Goal: Task Accomplishment & Management: Complete application form

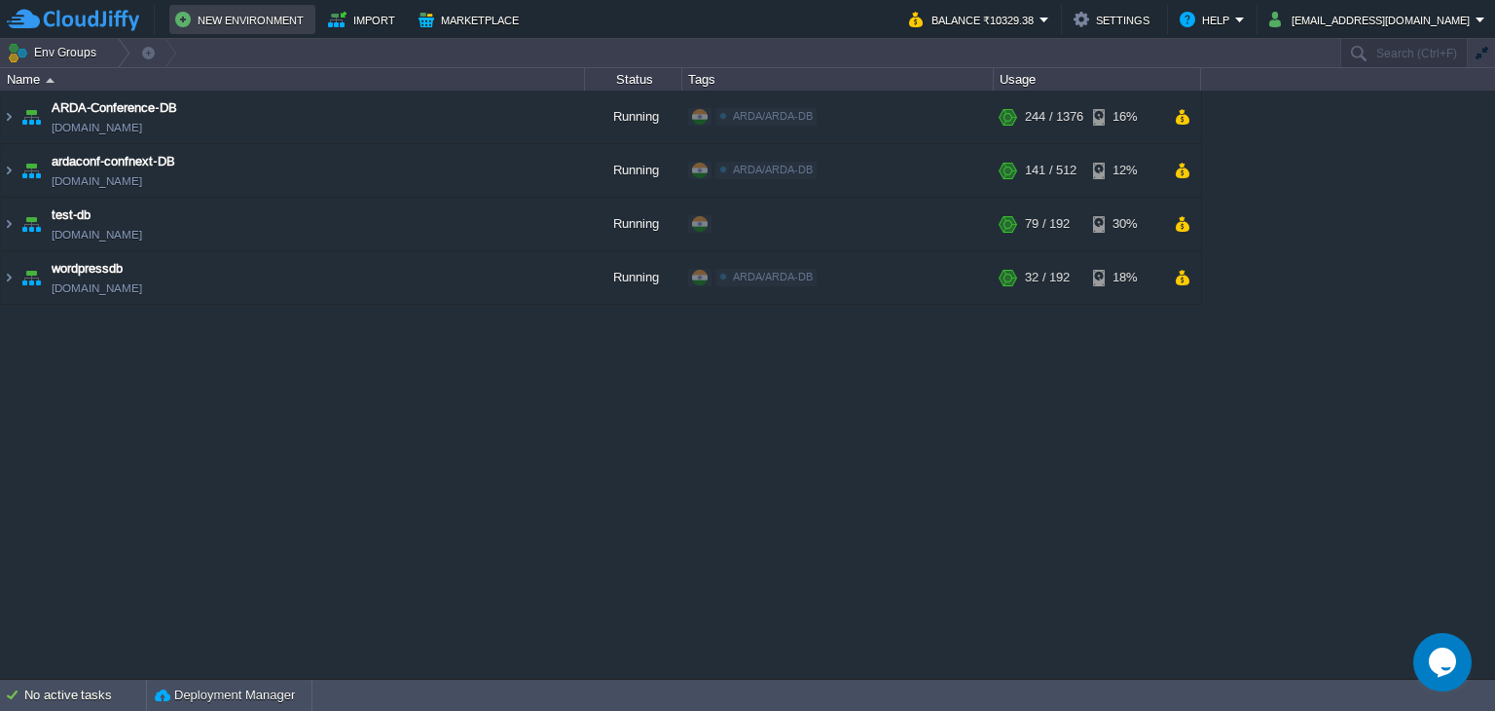
click at [283, 22] on button "New Environment" at bounding box center [242, 19] width 134 height 23
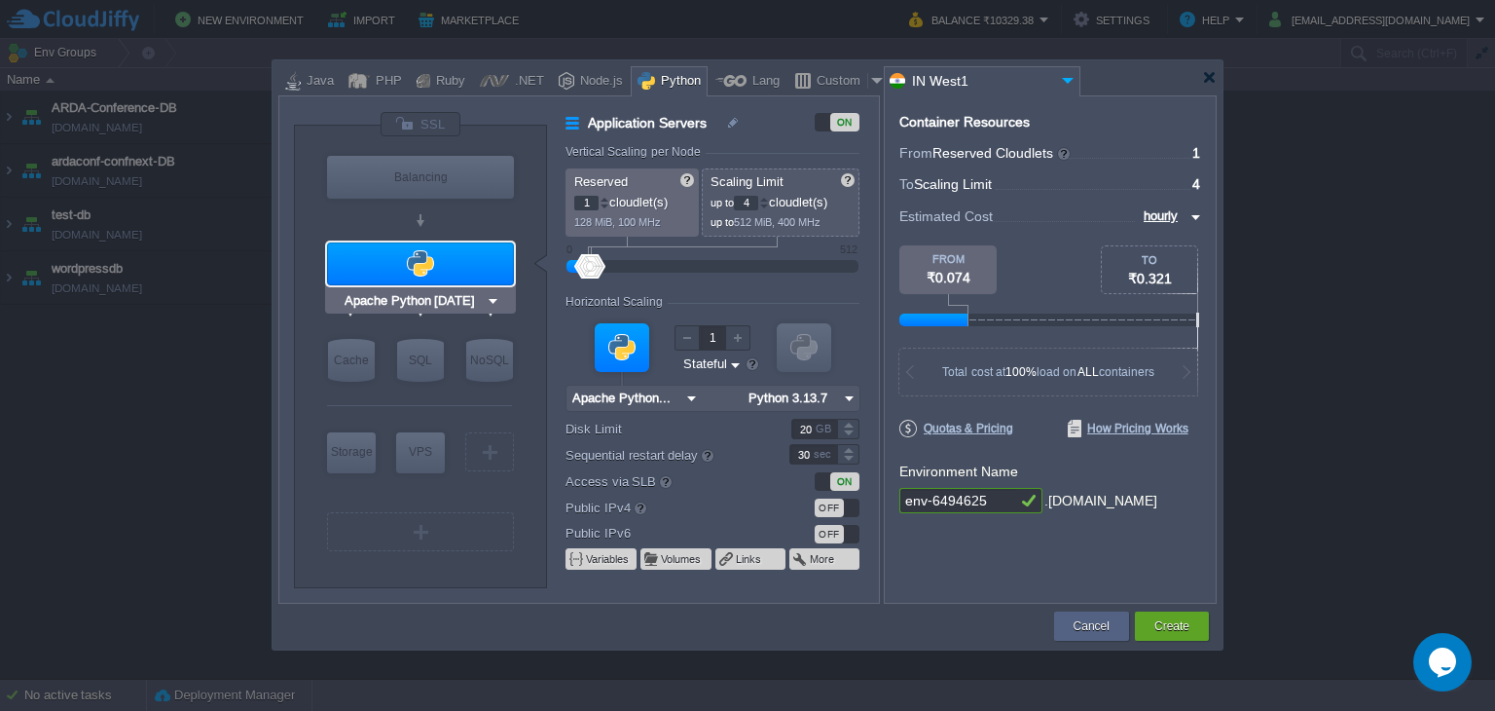
click at [459, 258] on div at bounding box center [420, 263] width 187 height 43
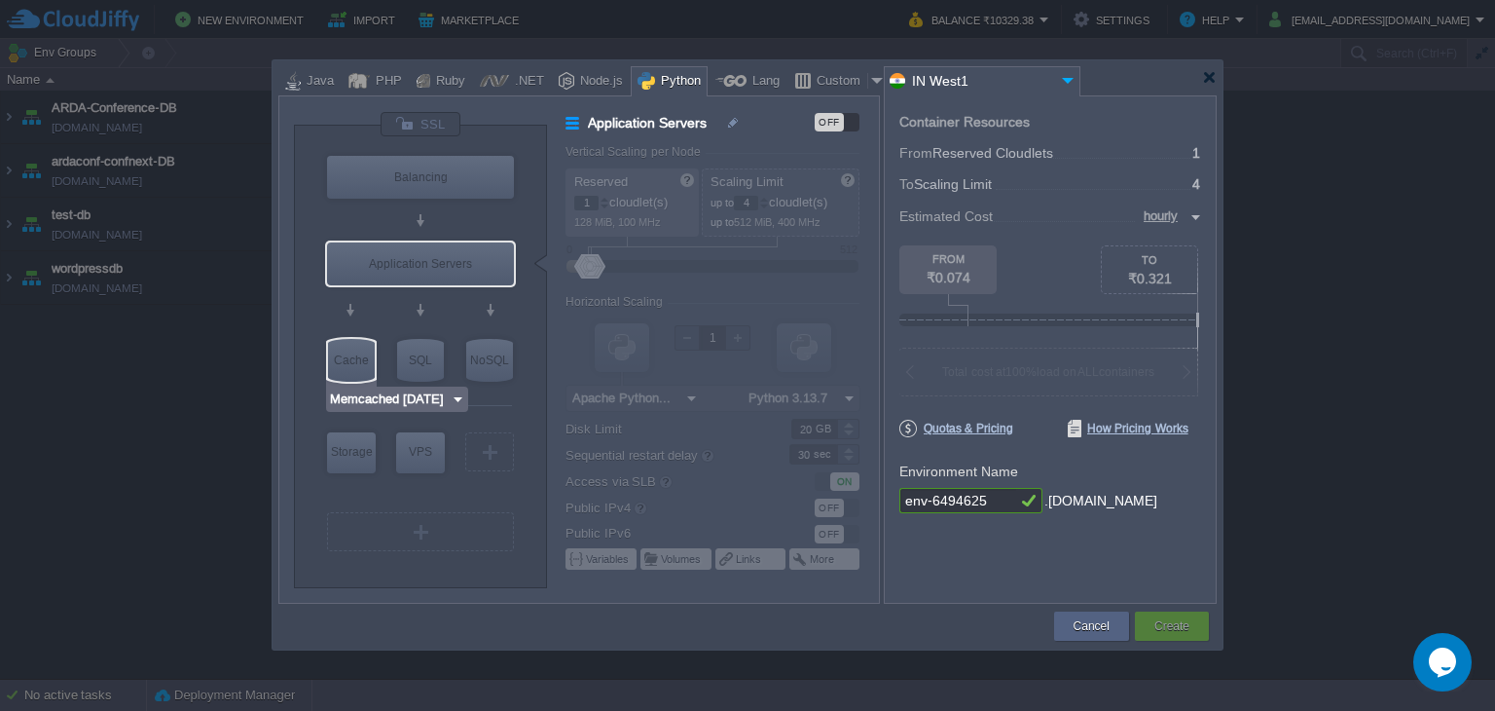
type input "MariaDB 12.0.2"
click at [417, 362] on div "SQL" at bounding box center [420, 360] width 47 height 43
type input "SQL Databases"
type input "4"
type input "6"
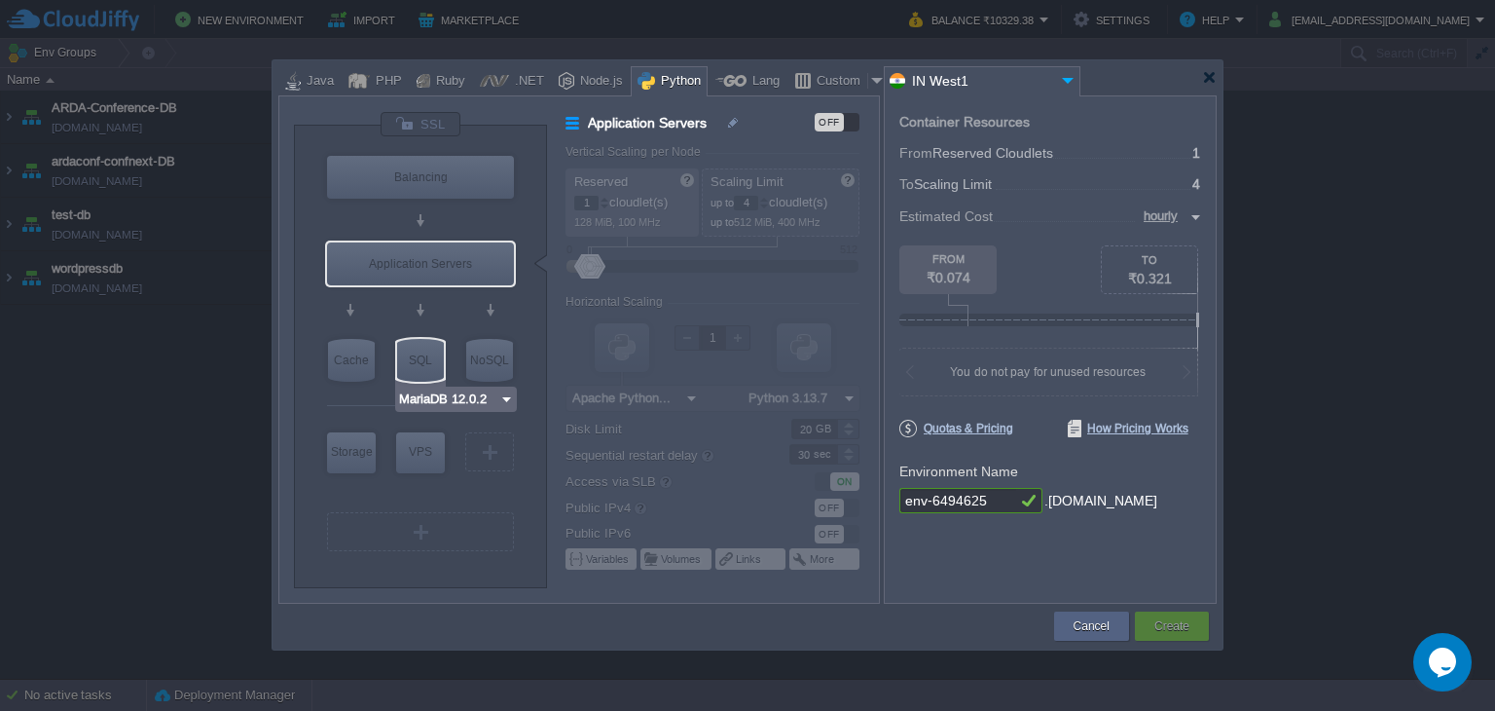
type input "MariaDB 12.0.2"
type input "12.0.2-almalin..."
type input "Stateless"
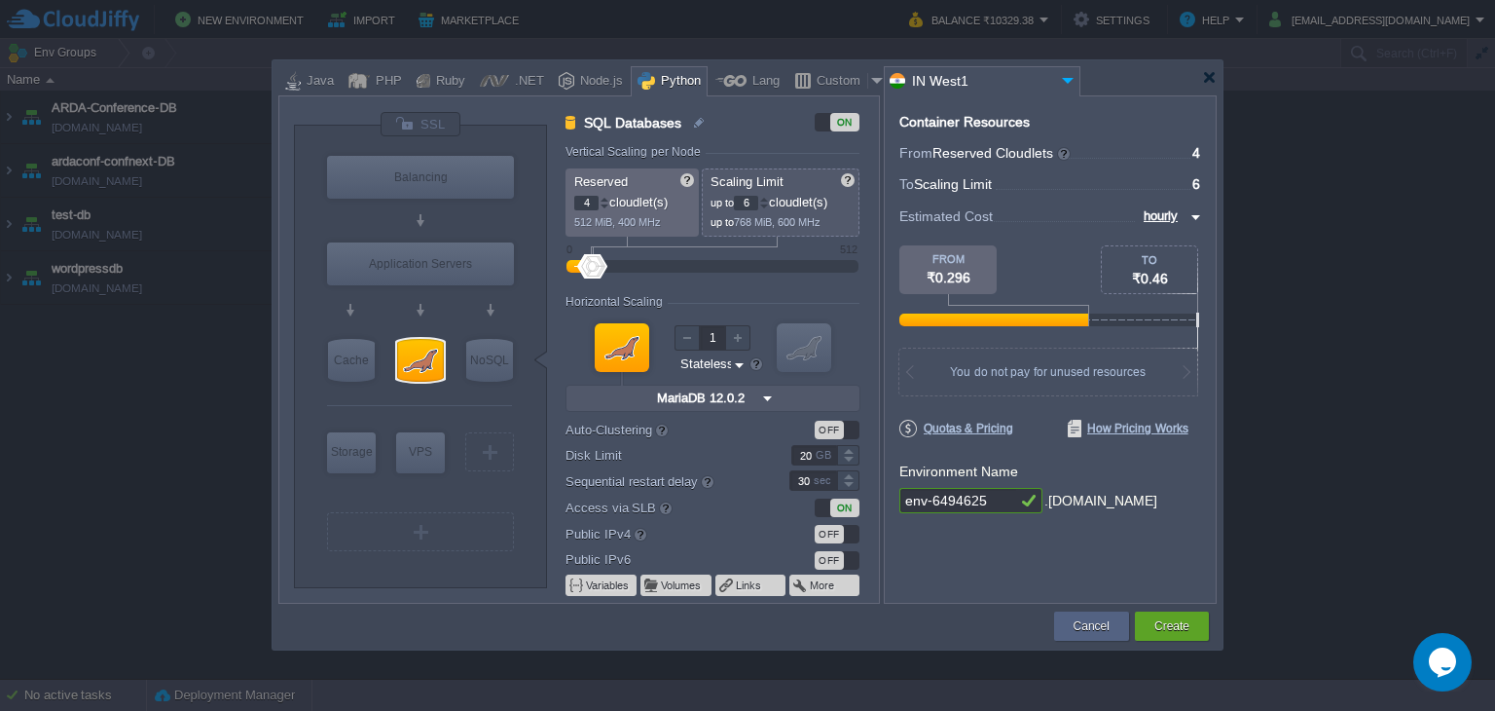
click at [1142, 215] on input "hourly" at bounding box center [1162, 215] width 48 height 21
click at [1169, 245] on div "monthly" at bounding box center [1167, 239] width 66 height 23
type input "monthly"
type input "12"
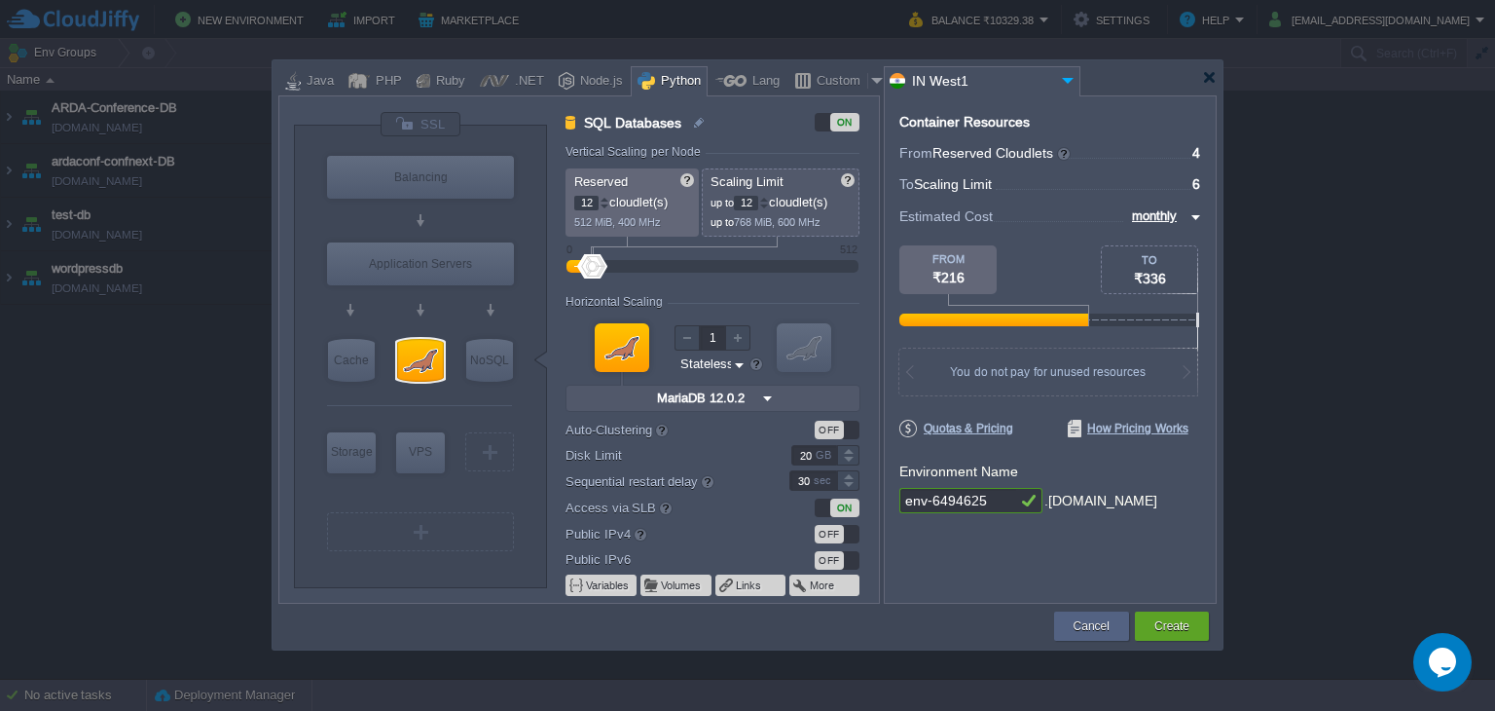
type input "18"
type input "26"
type input "34"
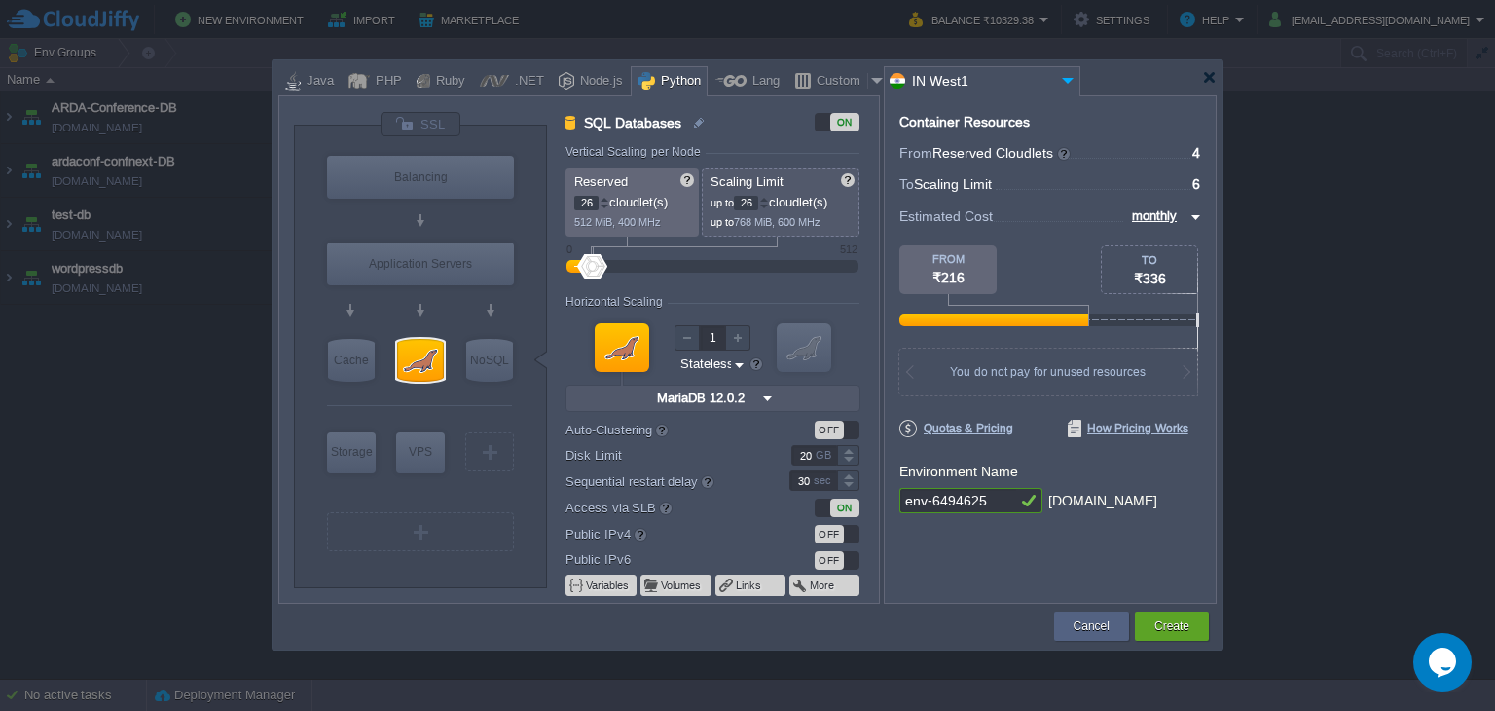
type input "34"
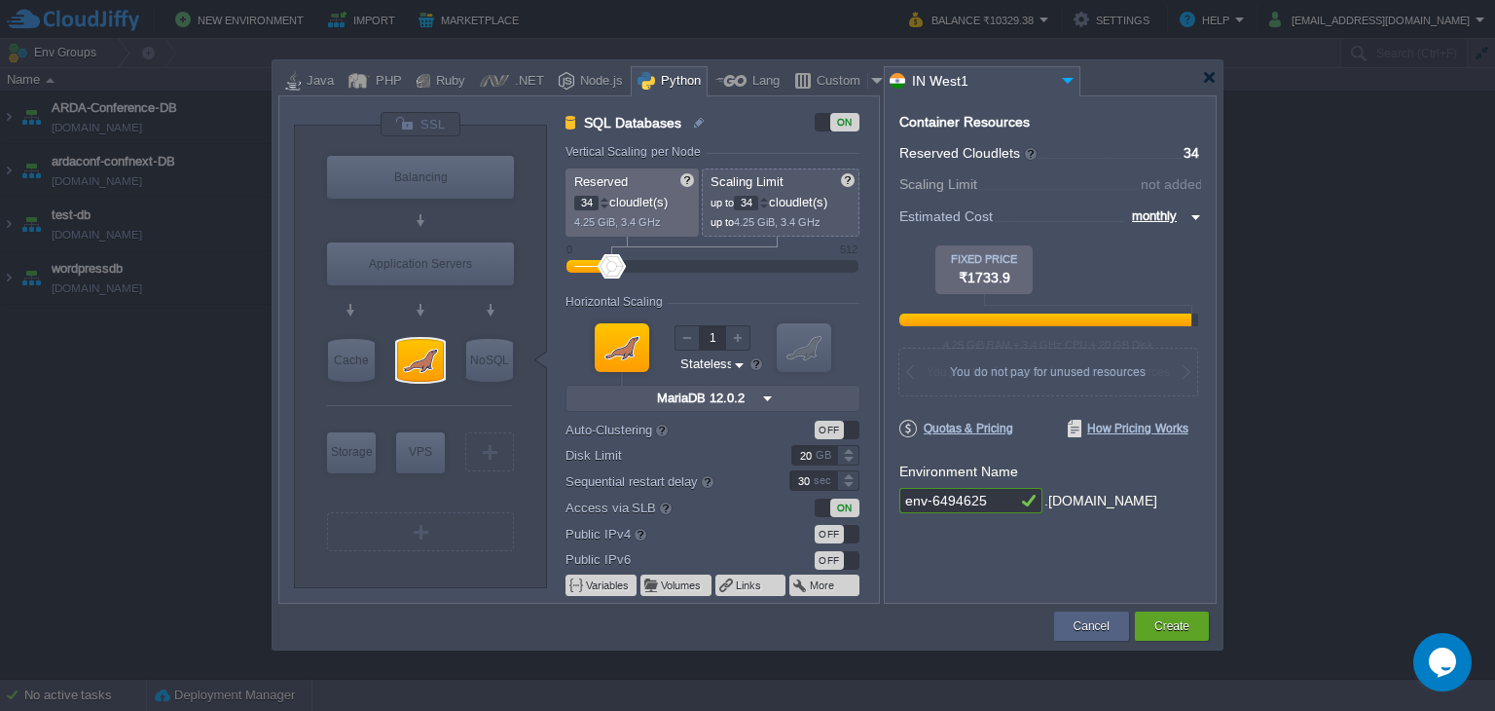
type input "36"
type input "42"
type input "48"
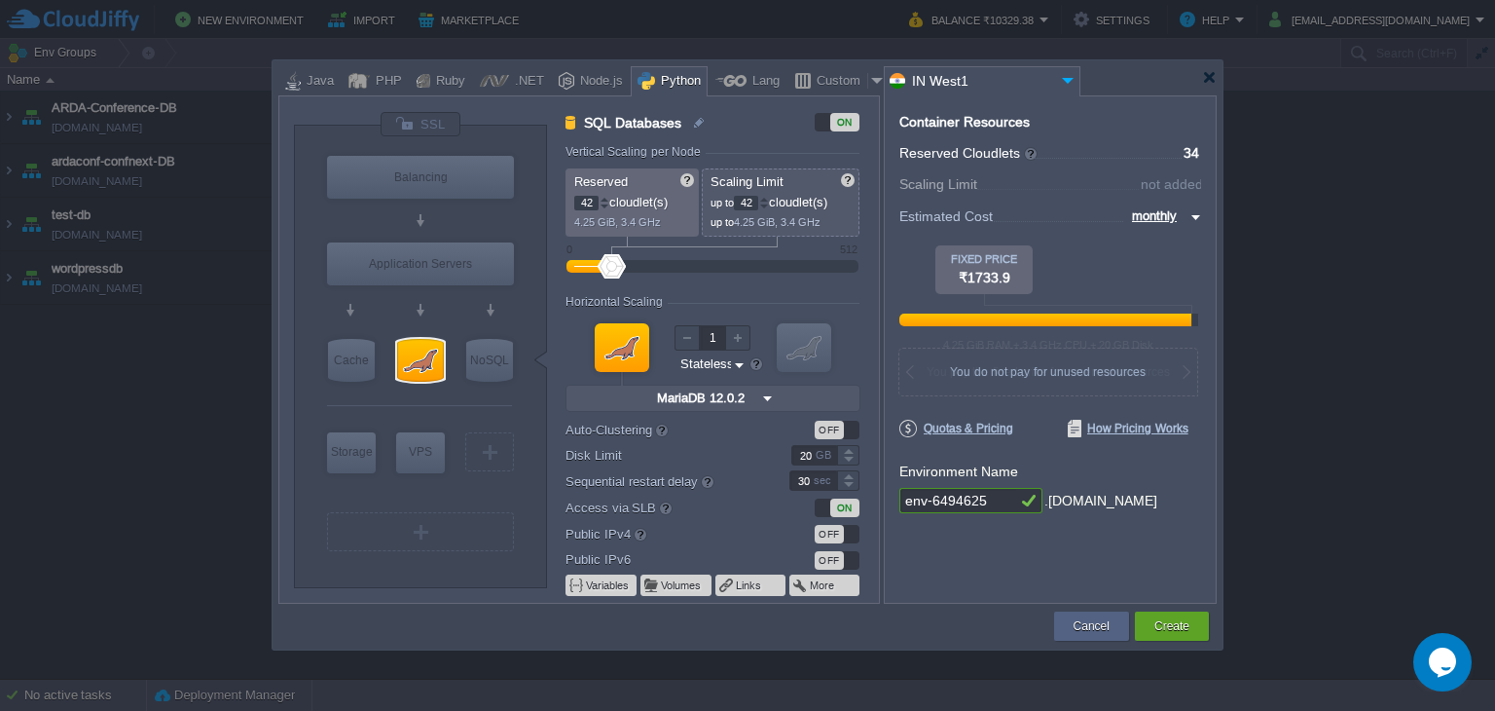
type input "48"
type input "50"
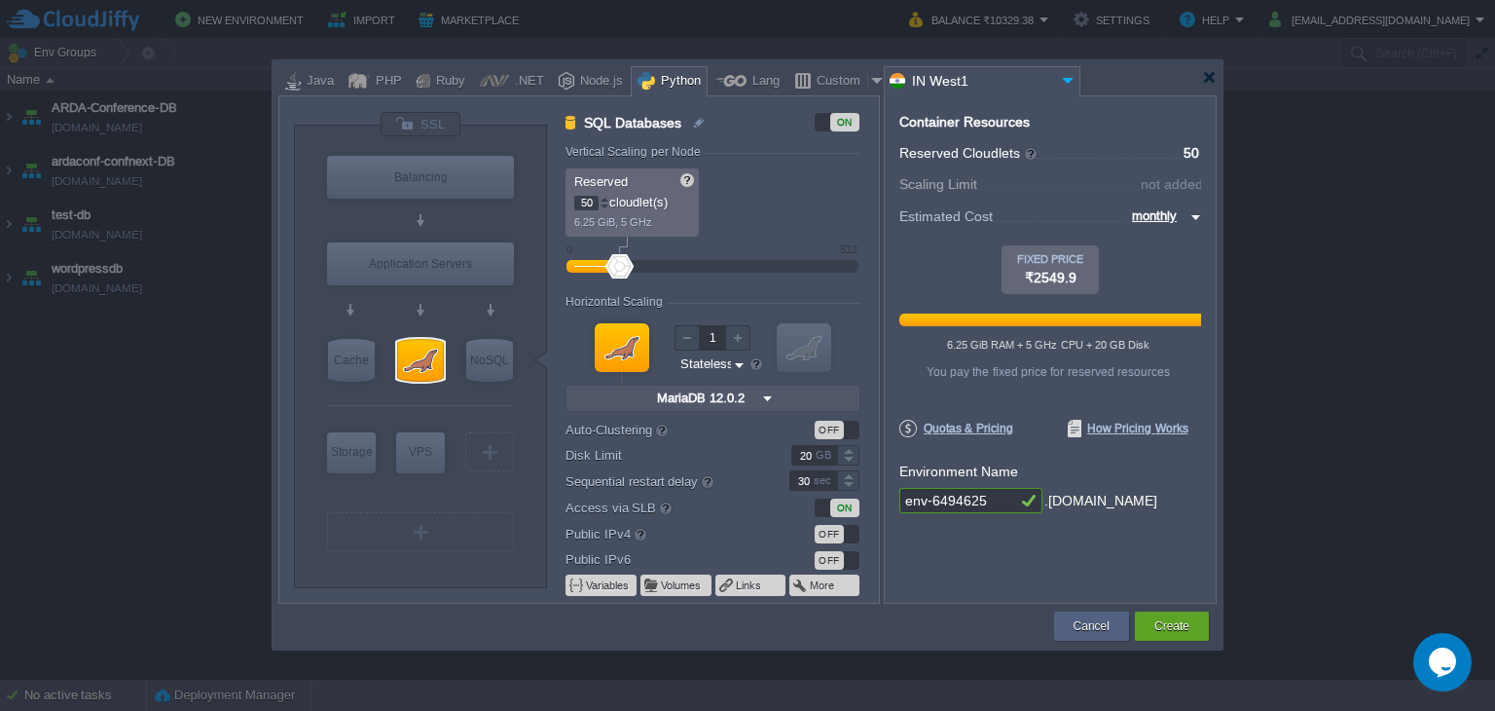
type input "62"
type input "84"
type input "96"
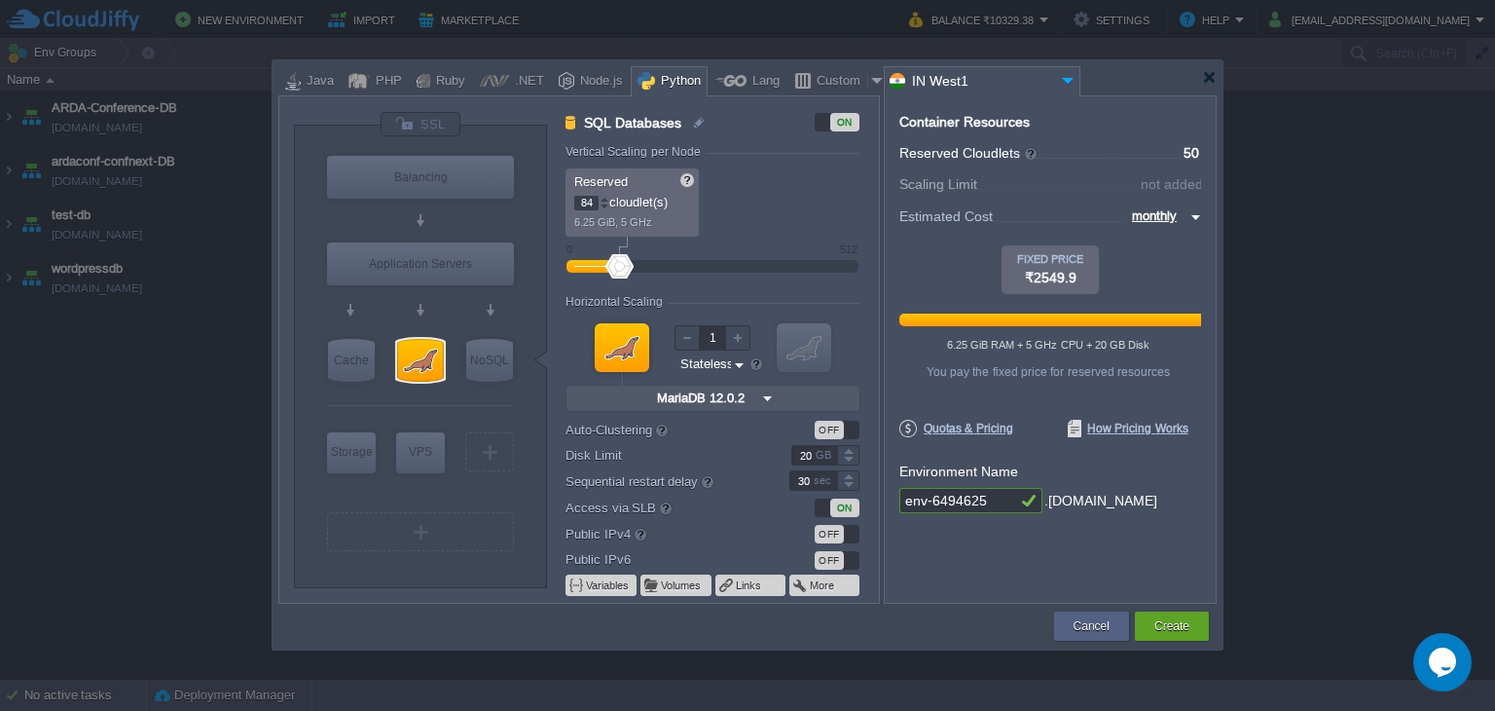
type input "96"
type input "110"
type input "128"
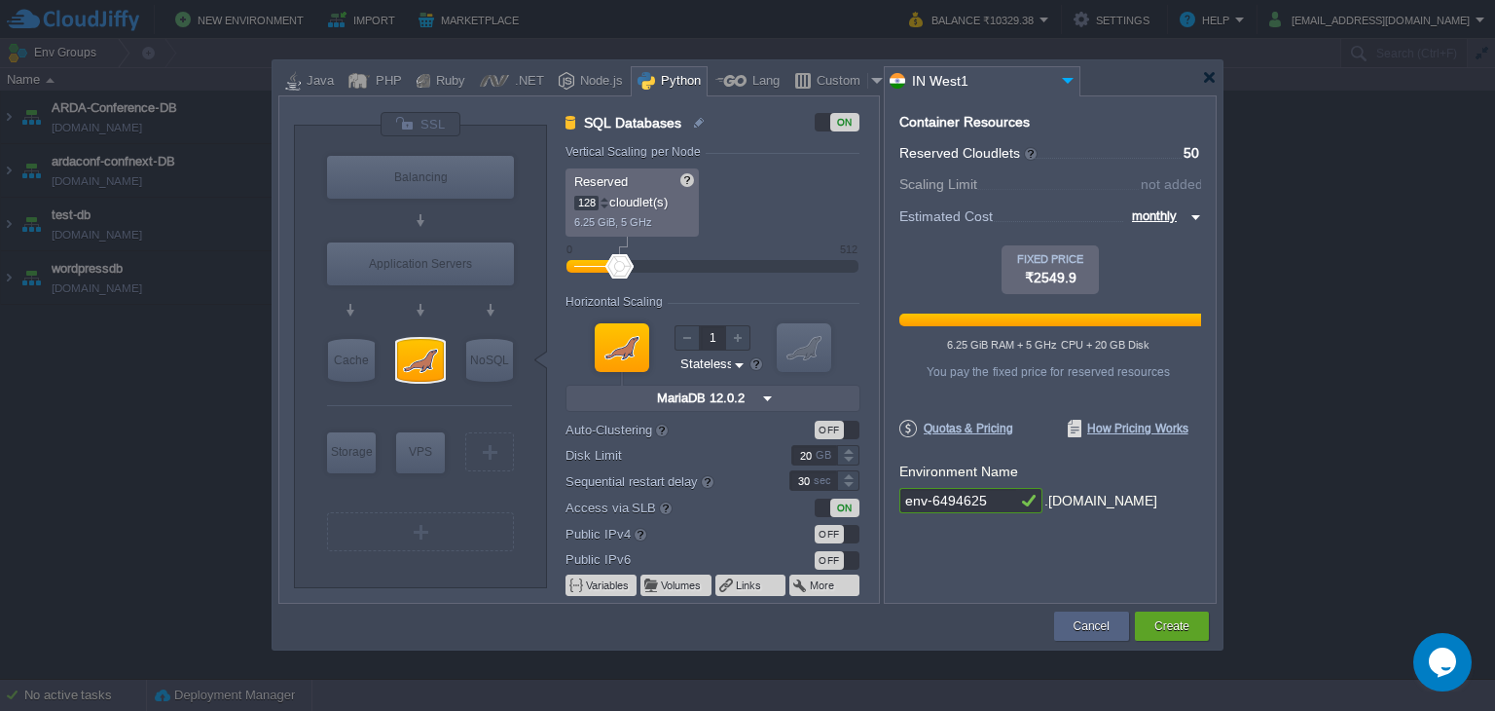
type input "140"
type input "142"
type input "150"
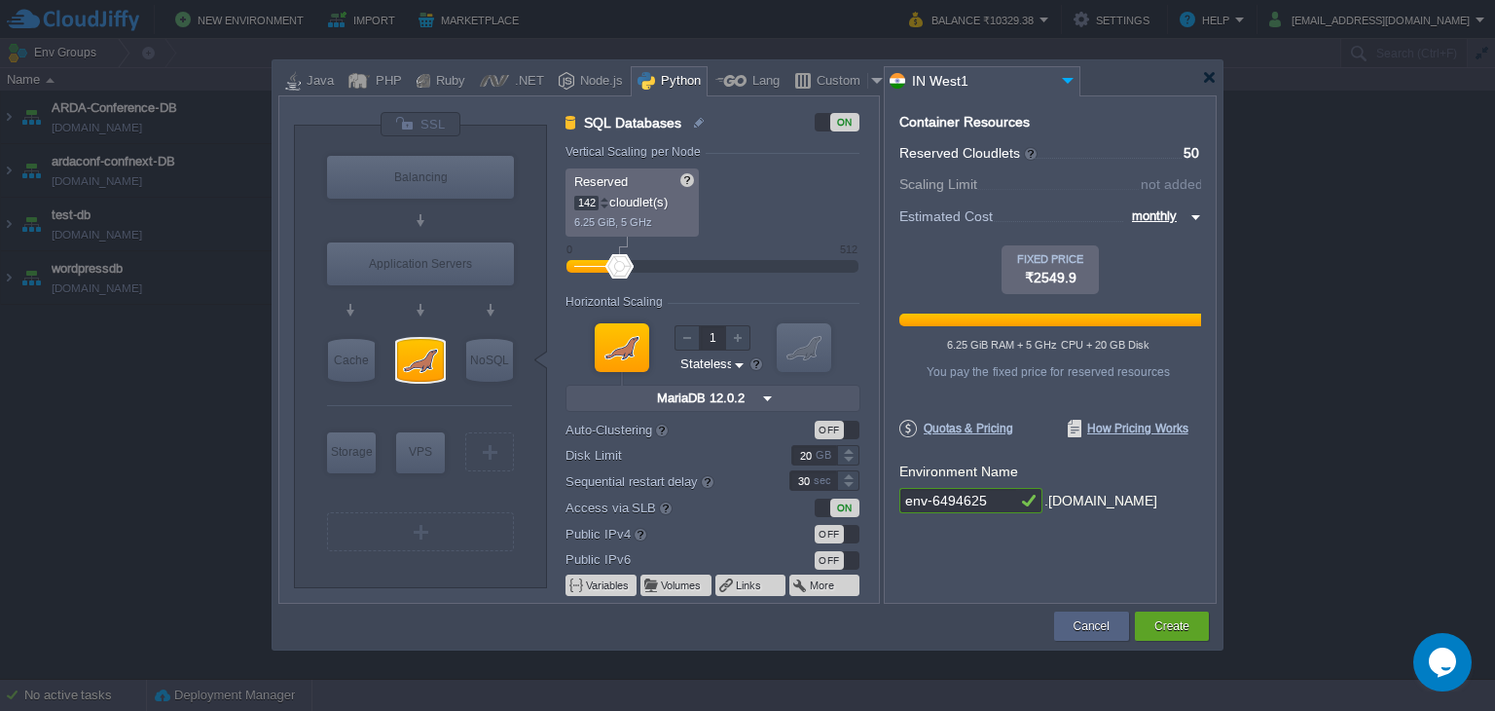
type input "150"
type input "158"
type input "160"
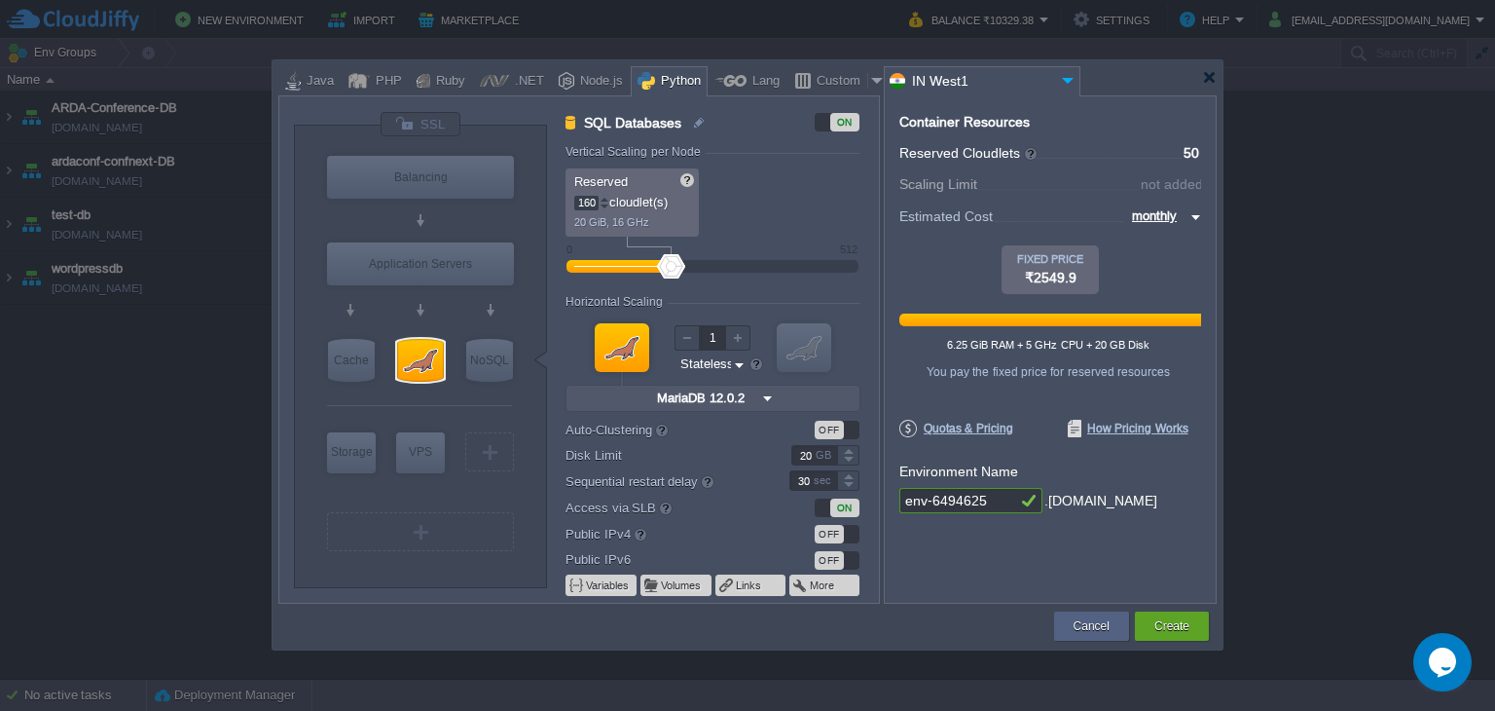
type input "162"
drag, startPoint x: 584, startPoint y: 271, endPoint x: 672, endPoint y: 272, distance: 87.6
click at [672, 272] on div at bounding box center [712, 266] width 249 height 21
click at [603, 203] on div at bounding box center [605, 206] width 10 height 7
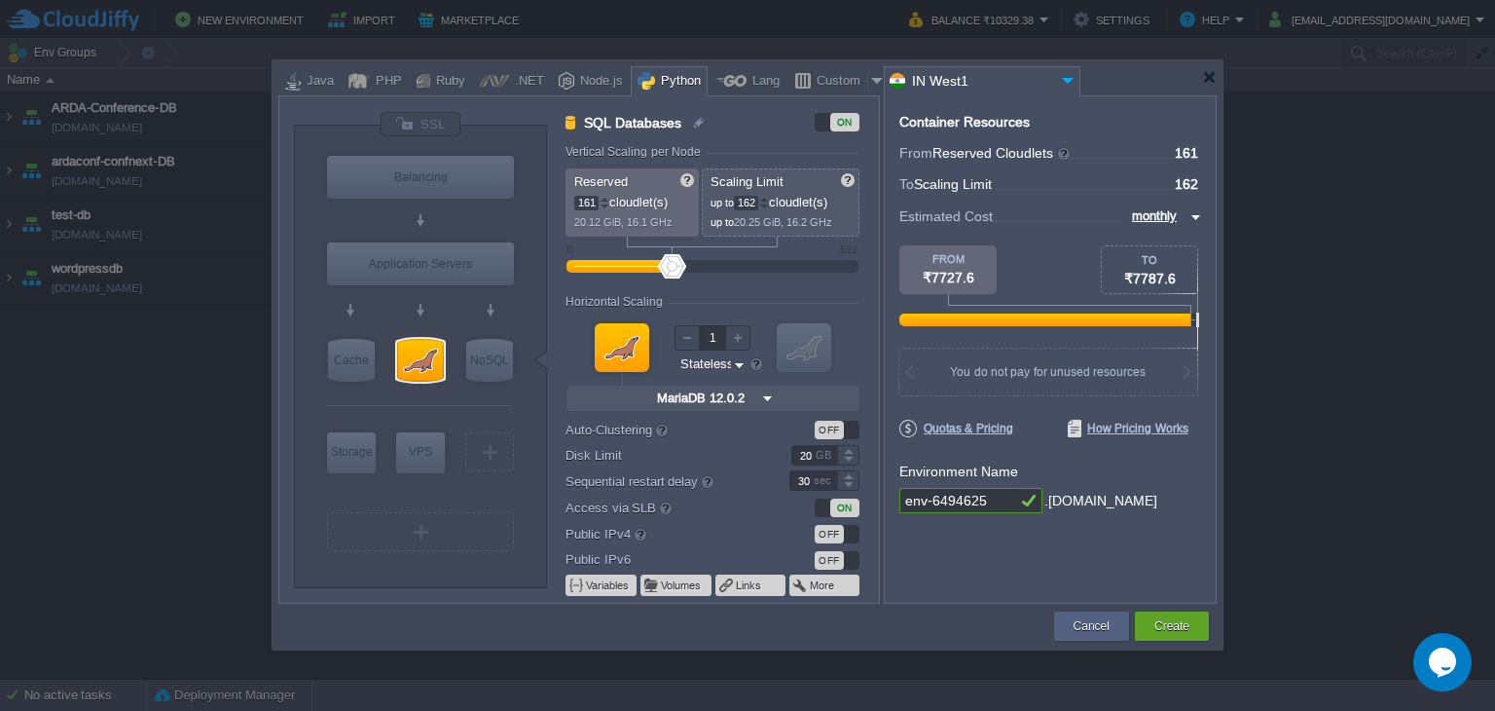
click at [584, 203] on input "161" at bounding box center [586, 203] width 24 height 15
type input "50"
click at [1211, 78] on div at bounding box center [1209, 77] width 15 height 15
